Goal: Transaction & Acquisition: Purchase product/service

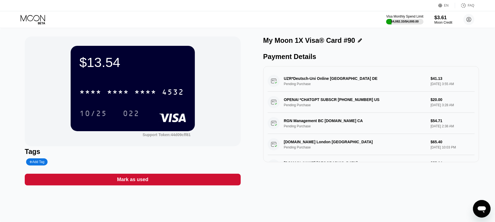
click at [37, 17] on icon at bounding box center [34, 20] width 26 height 10
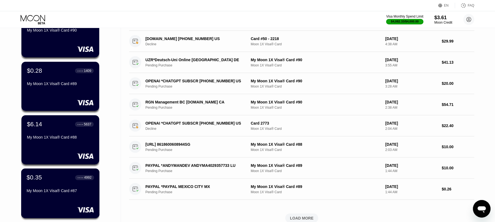
scroll to position [152, 0]
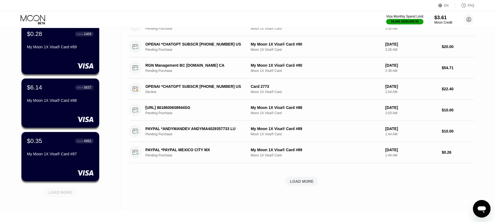
click at [69, 194] on div "LOAD MORE" at bounding box center [61, 192] width 24 height 5
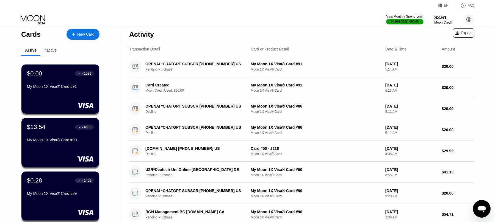
scroll to position [0, 0]
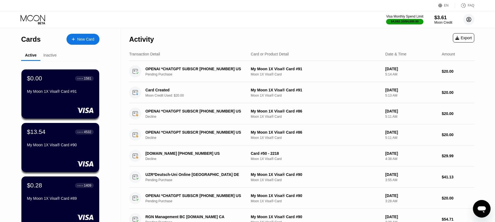
click at [469, 19] on icon at bounding box center [468, 19] width 3 height 3
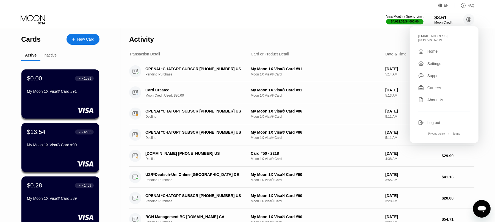
click at [438, 121] on div "Log out" at bounding box center [433, 123] width 13 height 4
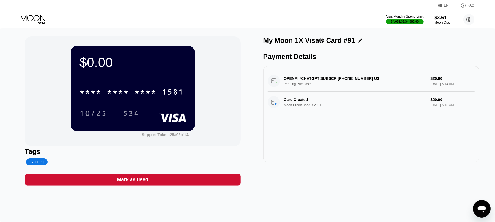
click at [37, 15] on icon at bounding box center [34, 20] width 26 height 10
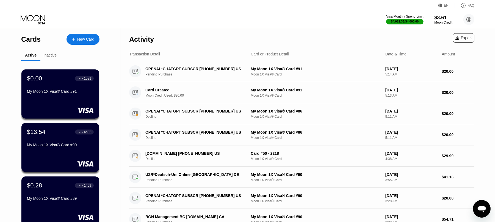
click at [475, 16] on div "Visa Monthly Spend Limit $4,082.33 / $4,000.00 $3.61 Moon Credit selsamta@gmail…" at bounding box center [247, 19] width 495 height 16
click at [470, 21] on circle at bounding box center [468, 19] width 11 height 11
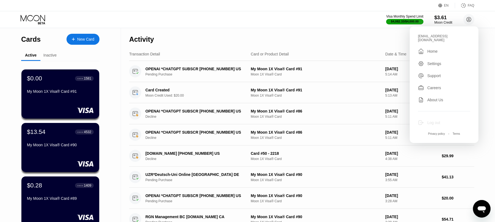
click at [431, 121] on div "Log out" at bounding box center [433, 123] width 13 height 4
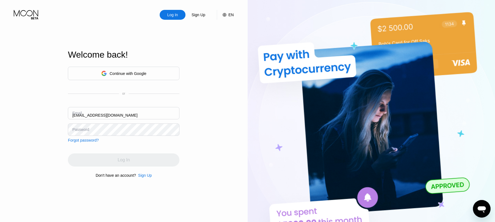
click at [139, 110] on input "selsamta@gmail.com" at bounding box center [124, 113] width 112 height 12
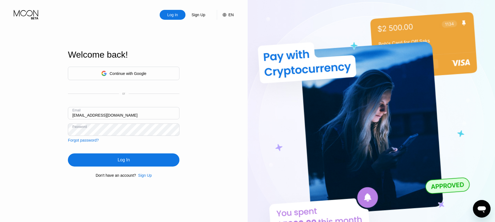
type input "Tpperfectm@gmail.com"
click at [144, 161] on div "Log In" at bounding box center [124, 160] width 112 height 13
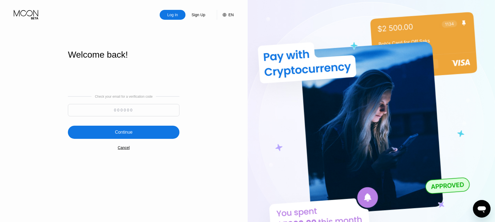
click at [138, 108] on input at bounding box center [124, 110] width 112 height 12
click at [124, 109] on input at bounding box center [124, 110] width 112 height 12
paste input "782033"
type input "782033"
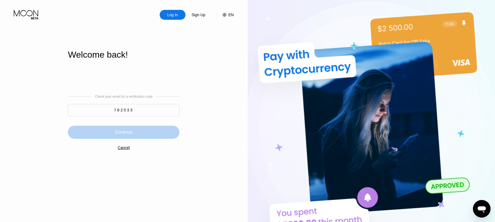
click at [144, 133] on div "Continue" at bounding box center [124, 132] width 112 height 13
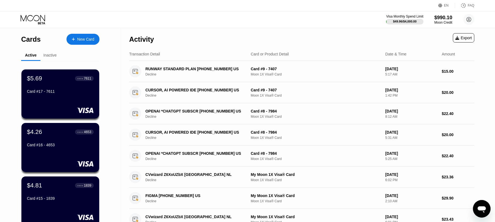
click at [66, 14] on div "Visa Monthly Spend Limit $49.96 / $4,000.00 $990.10 Moon Credit tpperfectm@gmai…" at bounding box center [247, 19] width 495 height 16
click at [90, 38] on div "New Card" at bounding box center [85, 39] width 17 height 5
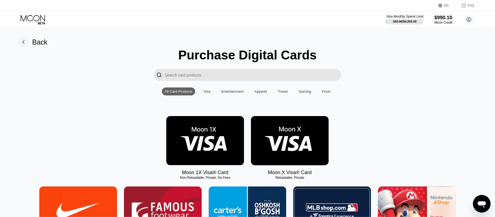
drag, startPoint x: 205, startPoint y: 142, endPoint x: 298, endPoint y: 88, distance: 107.4
click at [204, 141] on img at bounding box center [205, 140] width 78 height 49
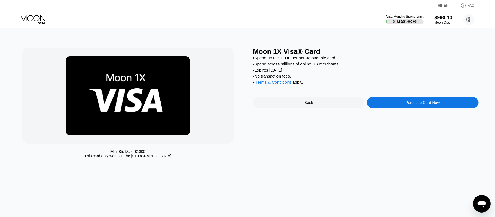
click at [391, 107] on div "Purchase Card Now" at bounding box center [423, 102] width 112 height 11
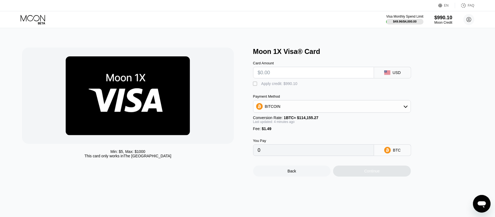
click at [280, 77] on input "text" at bounding box center [314, 72] width 112 height 11
type input "$1"
type input "0.00002182"
type input "0"
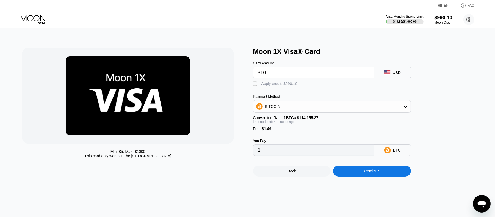
type input "$100"
type input "0.00088904"
type input "$100"
click at [257, 84] on div "" at bounding box center [255, 83] width 5 height 5
type input "0"
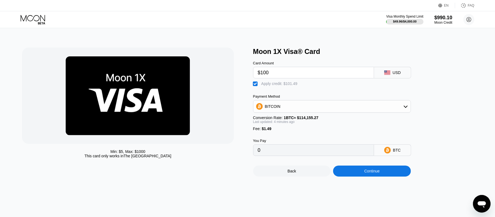
click at [374, 173] on div "Continue" at bounding box center [371, 171] width 15 height 4
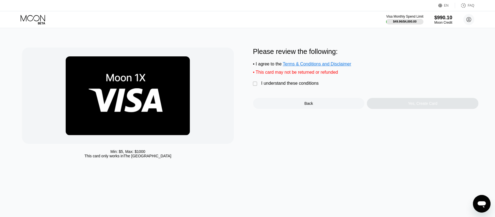
click at [256, 87] on div "" at bounding box center [255, 83] width 5 height 5
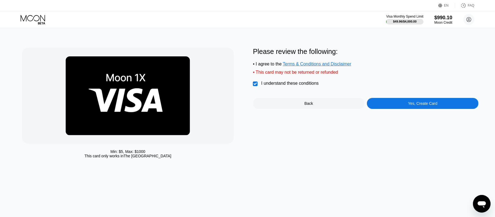
click at [413, 104] on div "Yes, Create Card" at bounding box center [422, 103] width 29 height 4
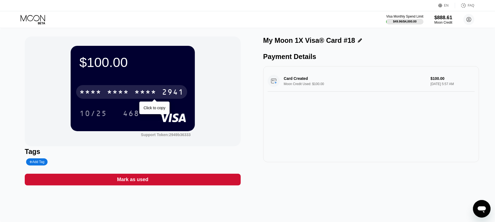
click at [148, 90] on div "* * * *" at bounding box center [145, 92] width 22 height 9
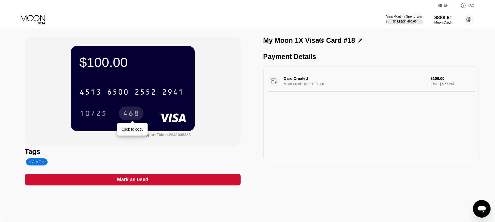
click at [130, 113] on div "468" at bounding box center [131, 114] width 16 height 9
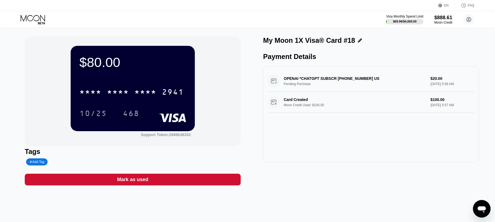
click at [27, 51] on div "$80.00 * * * * * * * * * * * * 2941 10/25 468 Support Token: 2949b36333" at bounding box center [133, 92] width 216 height 110
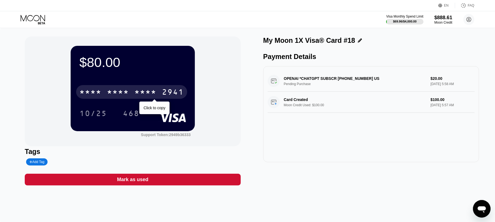
click at [125, 94] on div "* * * *" at bounding box center [118, 92] width 22 height 9
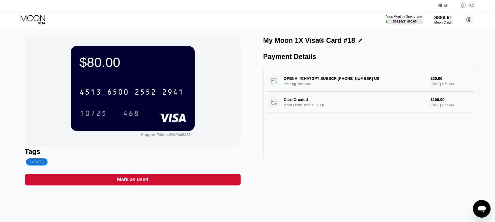
click at [221, 46] on div "$80.00 4513 6500 2552 2941 10/25 468 Support Token: 2949b36333" at bounding box center [133, 92] width 216 height 110
click at [235, 26] on div "Visa Monthly Spend Limit $69.96 / $4,000.00 $888.61 Moon Credit tpperfectm@gmai…" at bounding box center [247, 19] width 495 height 16
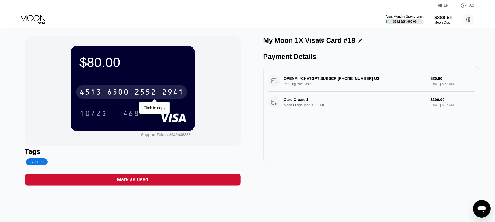
click at [156, 91] on div "2552" at bounding box center [145, 92] width 22 height 9
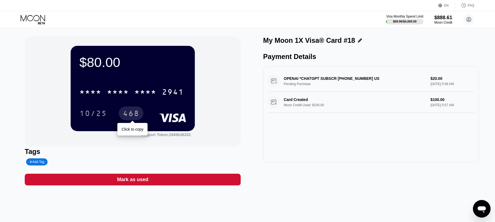
click at [131, 114] on div "468" at bounding box center [131, 114] width 16 height 9
click at [134, 112] on div "468" at bounding box center [131, 114] width 16 height 9
